Goal: Task Accomplishment & Management: Complete application form

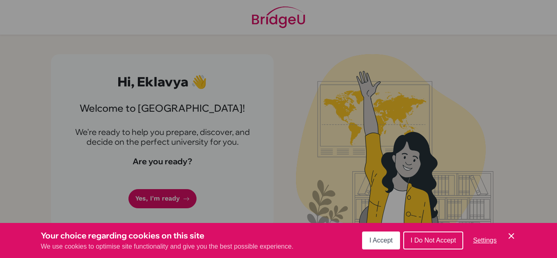
click at [388, 241] on span "I Accept" at bounding box center [380, 240] width 23 height 7
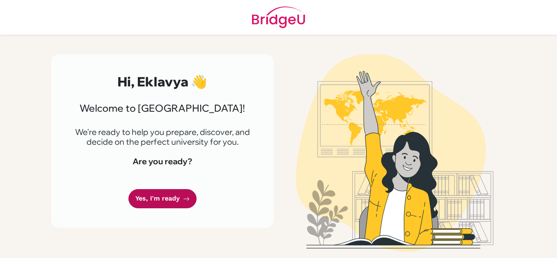
click at [185, 196] on icon at bounding box center [186, 199] width 7 height 7
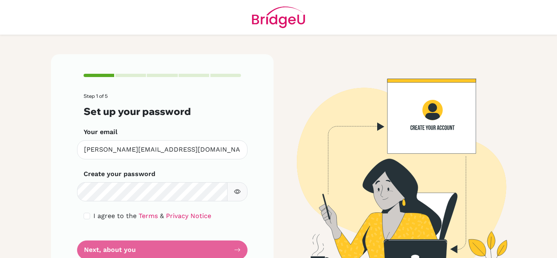
click at [161, 250] on form "Step 1 of 5 Set up your password Your email [PERSON_NAME][EMAIL_ADDRESS][DOMAIN…" at bounding box center [162, 176] width 157 height 166
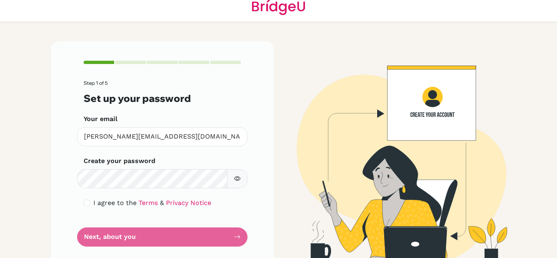
scroll to position [29, 0]
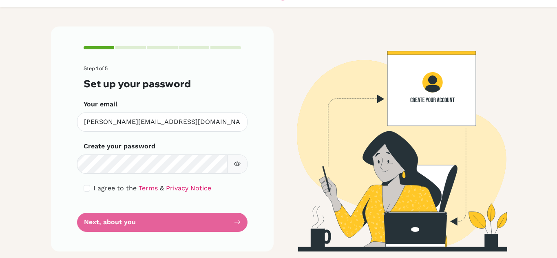
click at [231, 221] on form "Step 1 of 5 Set up your password Your email [PERSON_NAME][EMAIL_ADDRESS][DOMAIN…" at bounding box center [162, 149] width 157 height 166
click at [236, 165] on icon "button" at bounding box center [237, 164] width 7 height 7
click at [236, 221] on form "Step 1 of 5 Set up your password Your email e.gaur@aris.edu.gh Invalid email Cr…" at bounding box center [162, 149] width 157 height 166
click at [143, 231] on form "Step 1 of 5 Set up your password Your email e.gaur@aris.edu.gh Invalid email Cr…" at bounding box center [162, 149] width 157 height 166
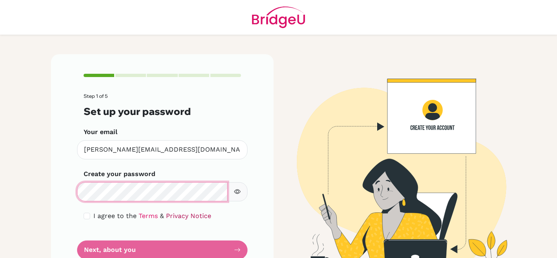
scroll to position [29, 0]
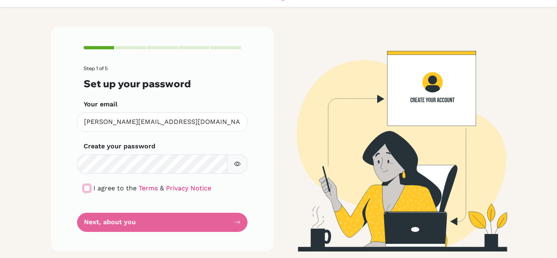
click at [84, 187] on input "checkbox" at bounding box center [87, 188] width 7 height 7
checkbox input "true"
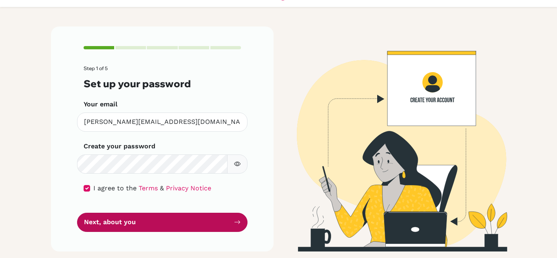
click at [106, 231] on button "Next, about you" at bounding box center [162, 222] width 170 height 19
